Goal: Task Accomplishment & Management: Complete application form

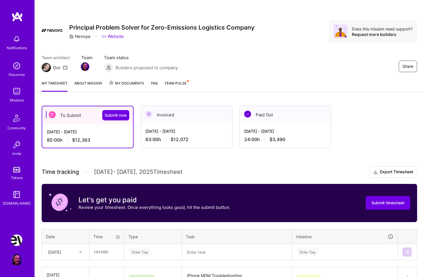
scroll to position [138, 0]
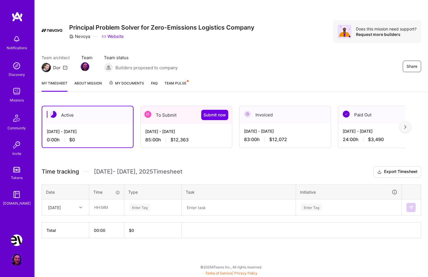
click at [155, 119] on div "To Submit Submit now" at bounding box center [186, 115] width 91 height 18
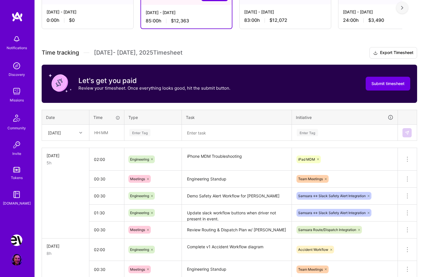
scroll to position [120, 0]
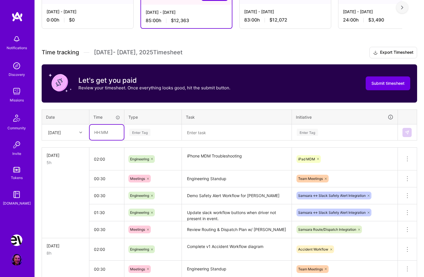
click at [109, 135] on input "text" at bounding box center [107, 132] width 34 height 15
click at [112, 136] on input "text" at bounding box center [107, 132] width 34 height 15
type input "03:00"
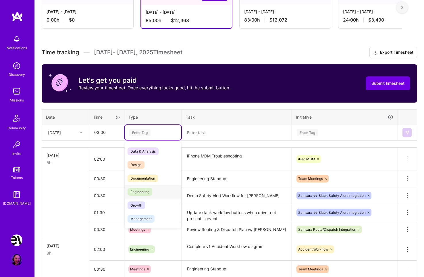
click at [143, 195] on span "Engineering" at bounding box center [140, 192] width 25 height 8
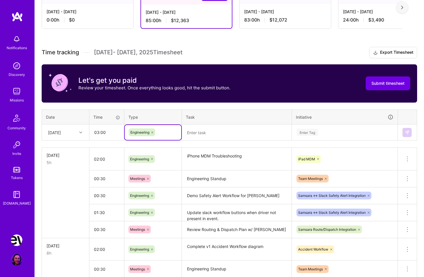
click at [209, 134] on textarea at bounding box center [236, 132] width 109 height 15
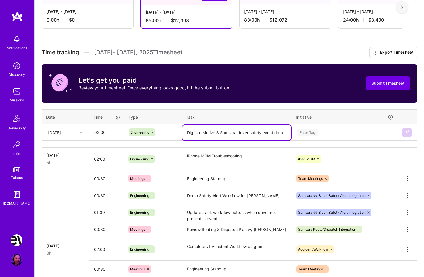
type textarea "Dig into Motive & Samsara driver safety event data"
click at [310, 134] on div "Enter Tag" at bounding box center [307, 132] width 21 height 9
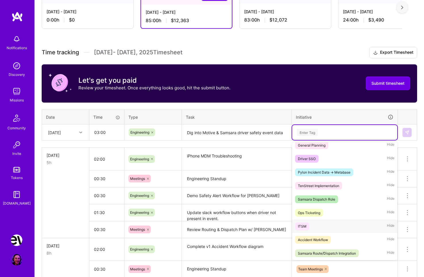
scroll to position [0, 0]
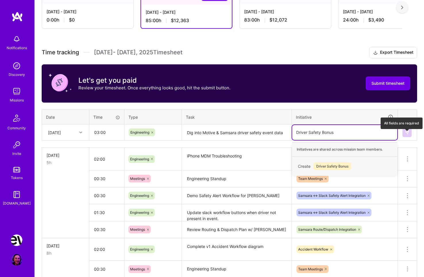
type input "Driver Safety Bonus"
click at [411, 137] on button at bounding box center [407, 132] width 9 height 9
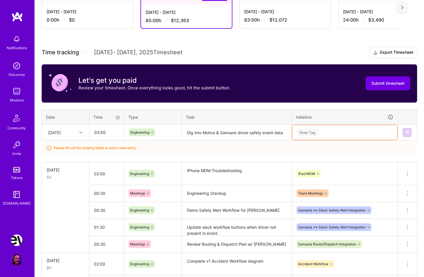
click at [322, 136] on div "Enter Tag" at bounding box center [344, 132] width 97 height 7
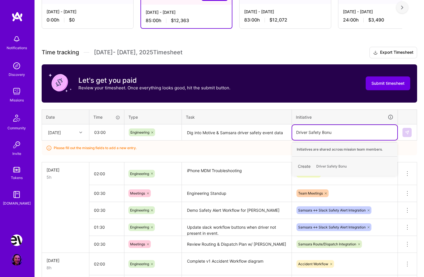
type input "Driver Safety Bonus"
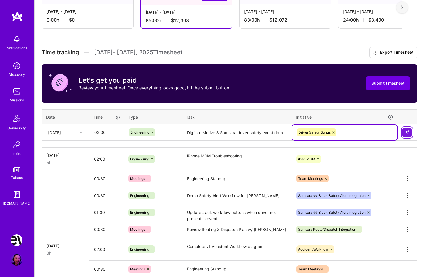
click at [405, 137] on button at bounding box center [407, 132] width 9 height 9
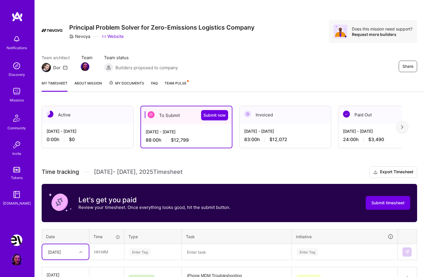
click at [228, 174] on h3 "Time tracking [DATE] - [DATE] Timesheet Export Timesheet" at bounding box center [230, 171] width 376 height 11
click at [213, 117] on span "Submit now" at bounding box center [214, 115] width 22 height 6
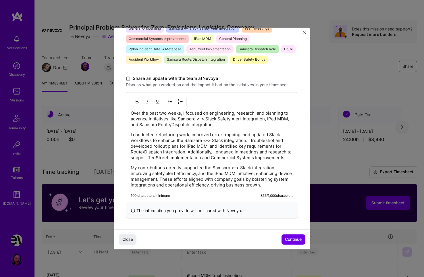
scroll to position [164, 0]
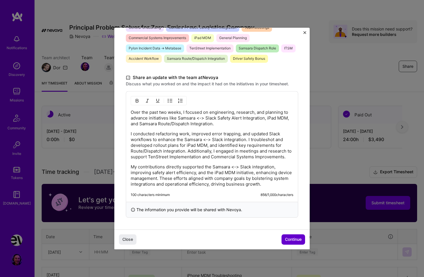
click at [292, 239] on span "Continue" at bounding box center [293, 240] width 17 height 6
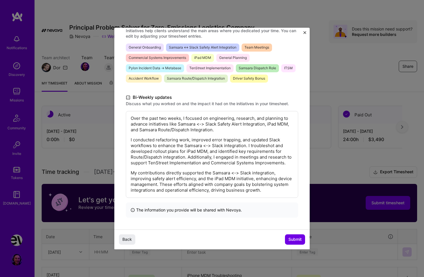
scroll to position [86, 0]
click at [301, 240] on span "Submit" at bounding box center [295, 240] width 13 height 6
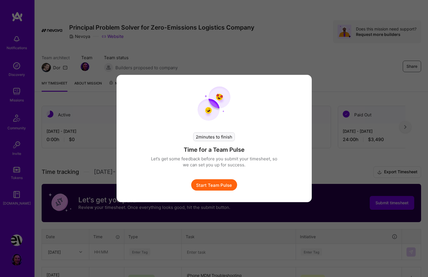
click at [216, 187] on button "Start Team Pulse" at bounding box center [214, 184] width 46 height 11
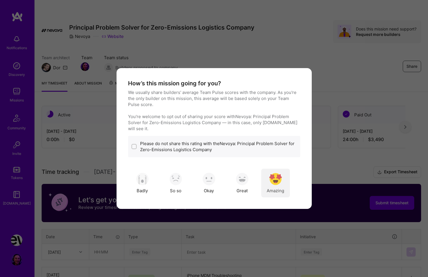
click at [280, 182] on div "Amazing" at bounding box center [275, 183] width 29 height 29
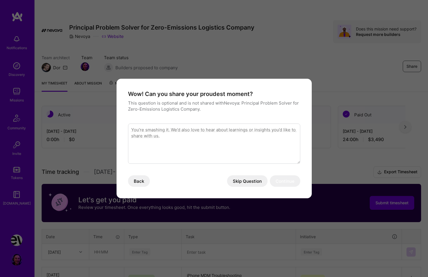
click at [352, 67] on div "Wow! Can you share your proudest moment? This question is optional and is not s…" at bounding box center [214, 138] width 428 height 277
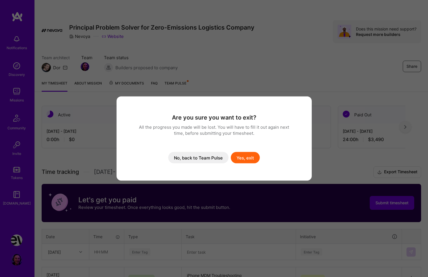
click at [245, 160] on button "Yes, exit" at bounding box center [245, 157] width 29 height 11
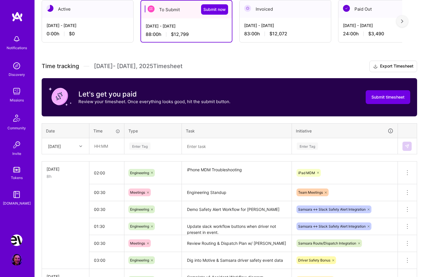
scroll to position [0, 0]
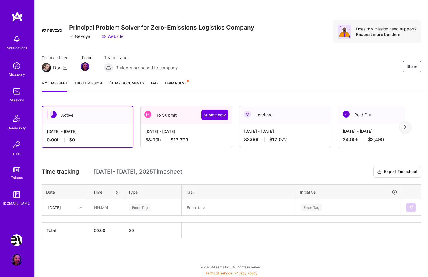
click at [159, 113] on div "To Submit Submit now" at bounding box center [186, 115] width 91 height 18
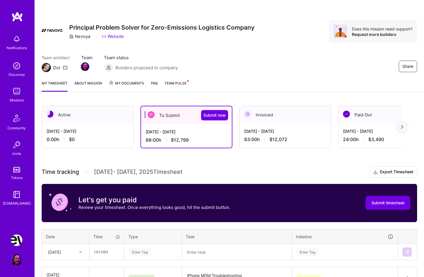
click at [19, 254] on div "Nevoya: Principal Problem Solver for Zero-Emissions Logistics Company Profile" at bounding box center [17, 249] width 13 height 31
click at [20, 257] on img at bounding box center [16, 259] width 11 height 11
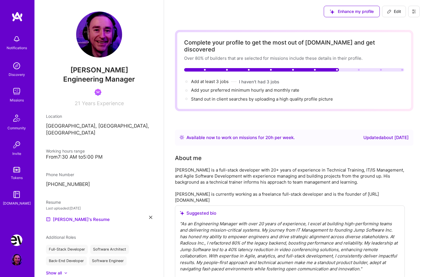
click at [12, 241] on img at bounding box center [16, 239] width 11 height 11
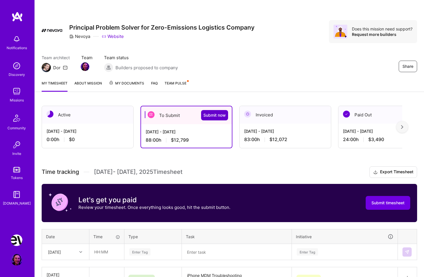
click at [206, 114] on span "Submit now" at bounding box center [214, 115] width 22 height 6
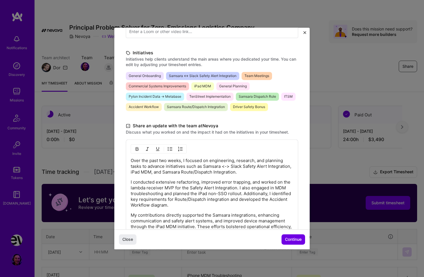
scroll to position [169, 0]
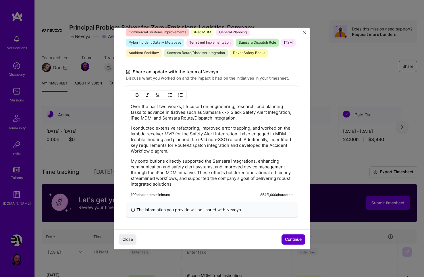
click at [299, 241] on span "Continue" at bounding box center [293, 240] width 17 height 6
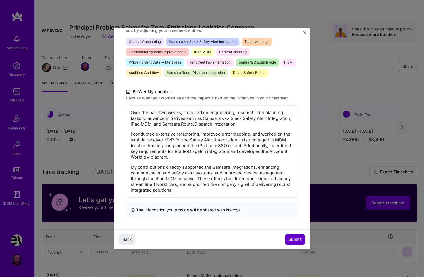
scroll to position [92, 0]
click at [295, 239] on span "Submit" at bounding box center [295, 240] width 13 height 6
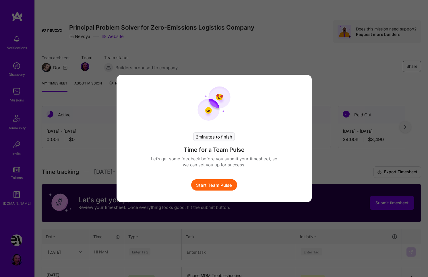
click at [211, 187] on button "Start Team Pulse" at bounding box center [214, 184] width 46 height 11
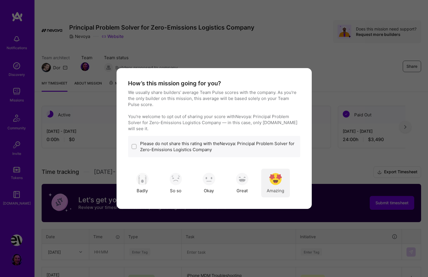
click at [277, 175] on img "modal" at bounding box center [276, 179] width 13 height 13
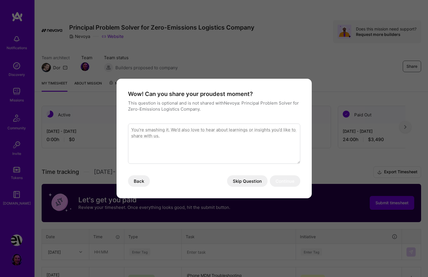
click at [238, 180] on button "Skip Question" at bounding box center [247, 180] width 41 height 11
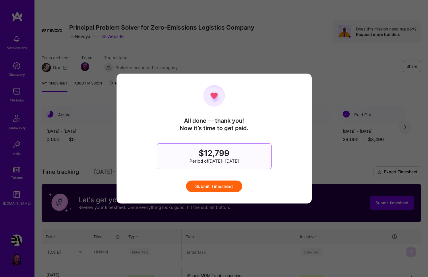
click at [223, 186] on button "Submit Timesheet" at bounding box center [214, 185] width 56 height 11
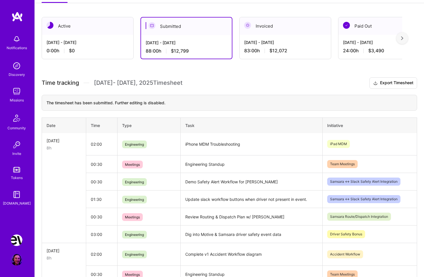
scroll to position [0, 0]
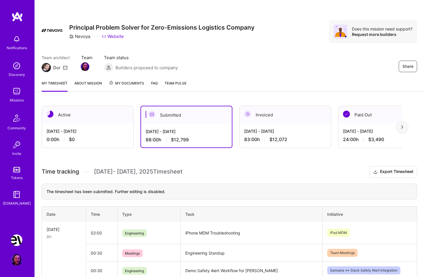
click at [204, 172] on h3 "Time tracking [DATE] - [DATE] Timesheet Export Timesheet" at bounding box center [230, 171] width 376 height 11
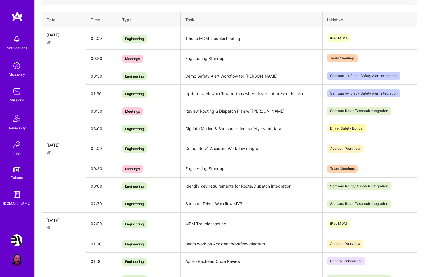
scroll to position [6, 0]
